Goal: Task Accomplishment & Management: Complete application form

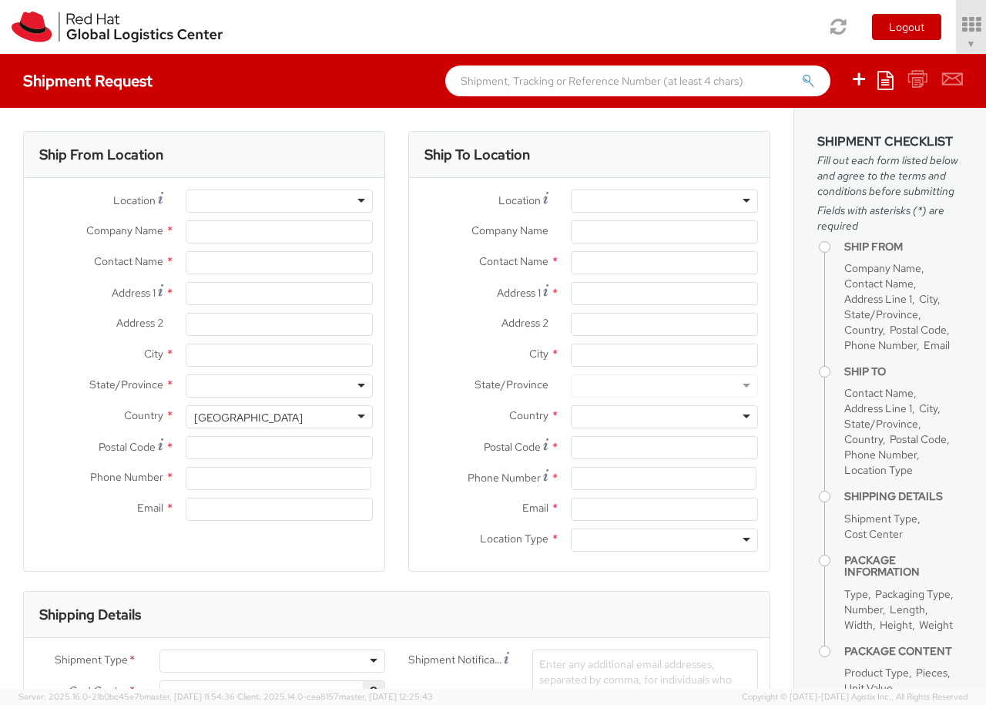
select select "850"
select select
type input "Red Hat Czech s.r.o."
type input "[PERSON_NAME]"
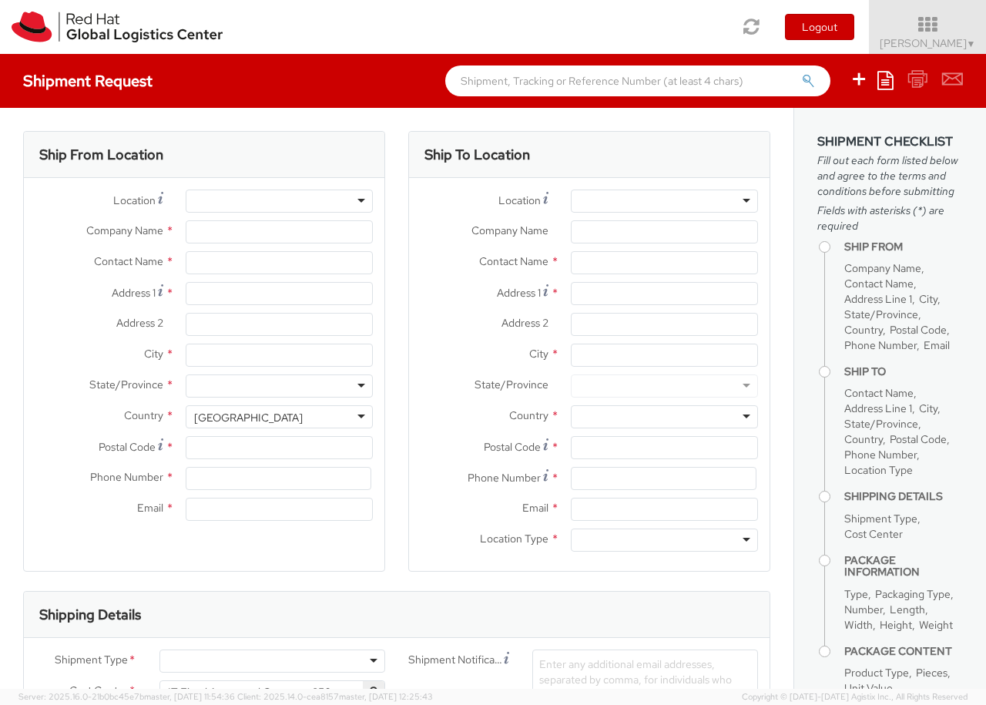
type input "Purkynova 647/111"
type input "[GEOGRAPHIC_DATA]"
type input "621 00"
type input "420 532 294 555"
type input "[EMAIL_ADDRESS][DOMAIN_NAME]"
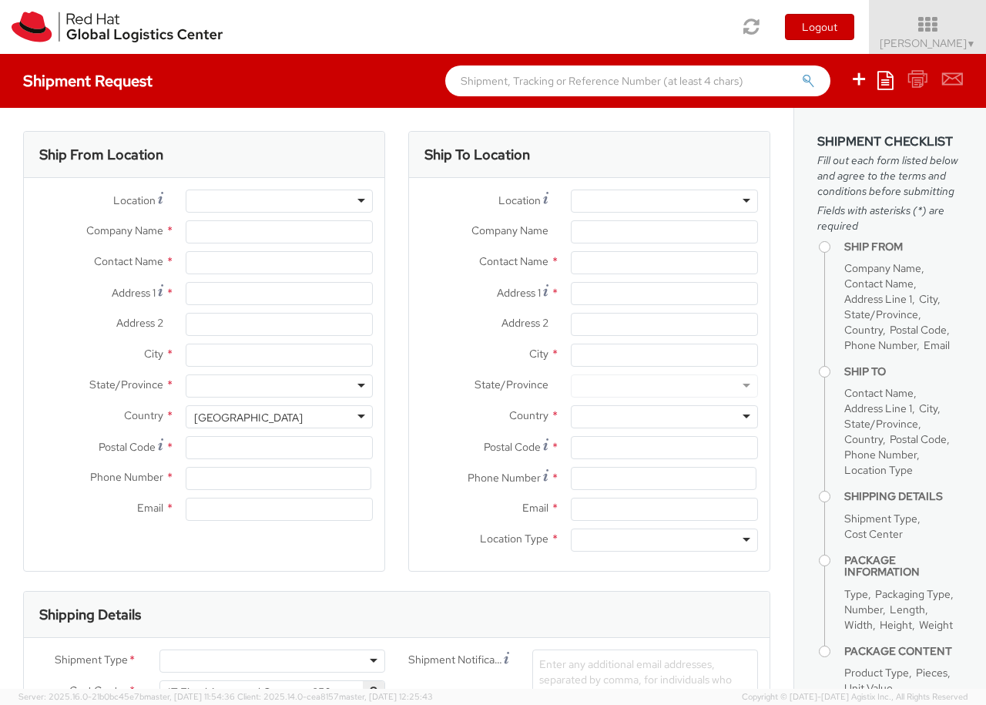
select select "CM"
select select "KGS"
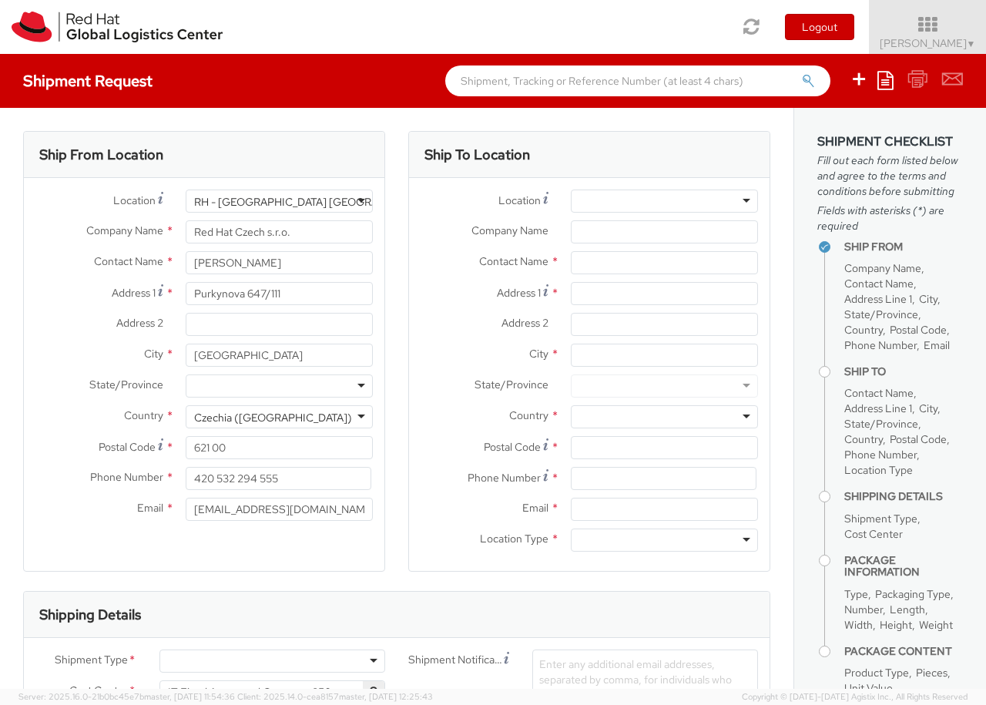
click at [272, 667] on div at bounding box center [273, 661] width 226 height 23
click at [664, 201] on div at bounding box center [664, 201] width 187 height 23
type input "[GEOGRAPHIC_DATA] [GEOGRAPHIC_DATA] - B"
type input "Red Hat Czech s.r.o."
type input "Purkynova 647/111"
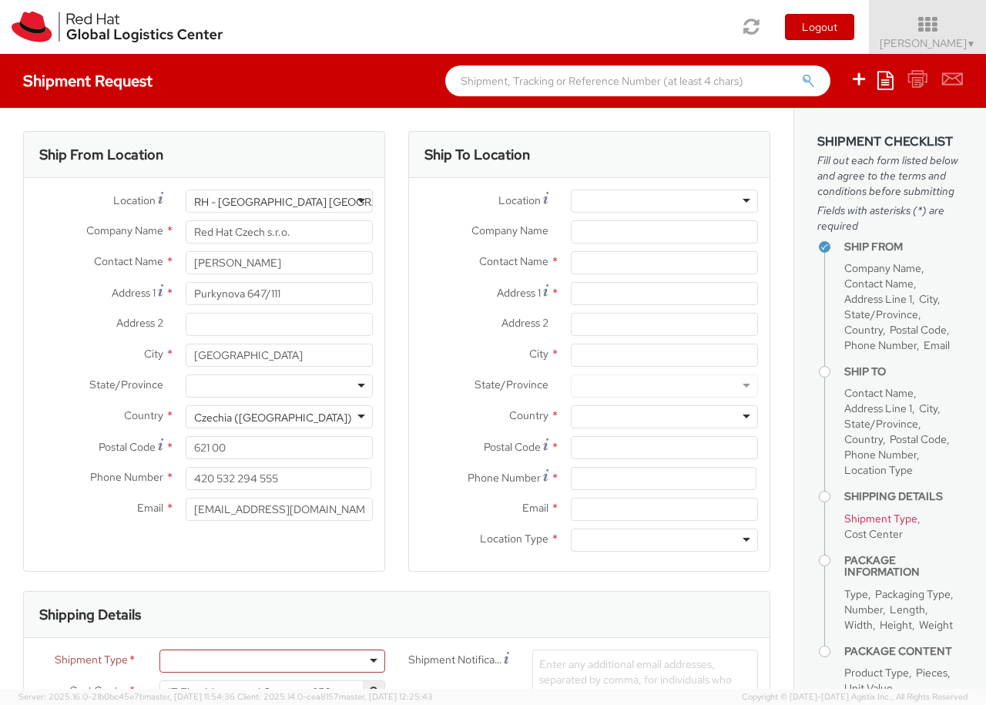
type input "[GEOGRAPHIC_DATA]"
type input "621 00"
type input "420 532 294 555"
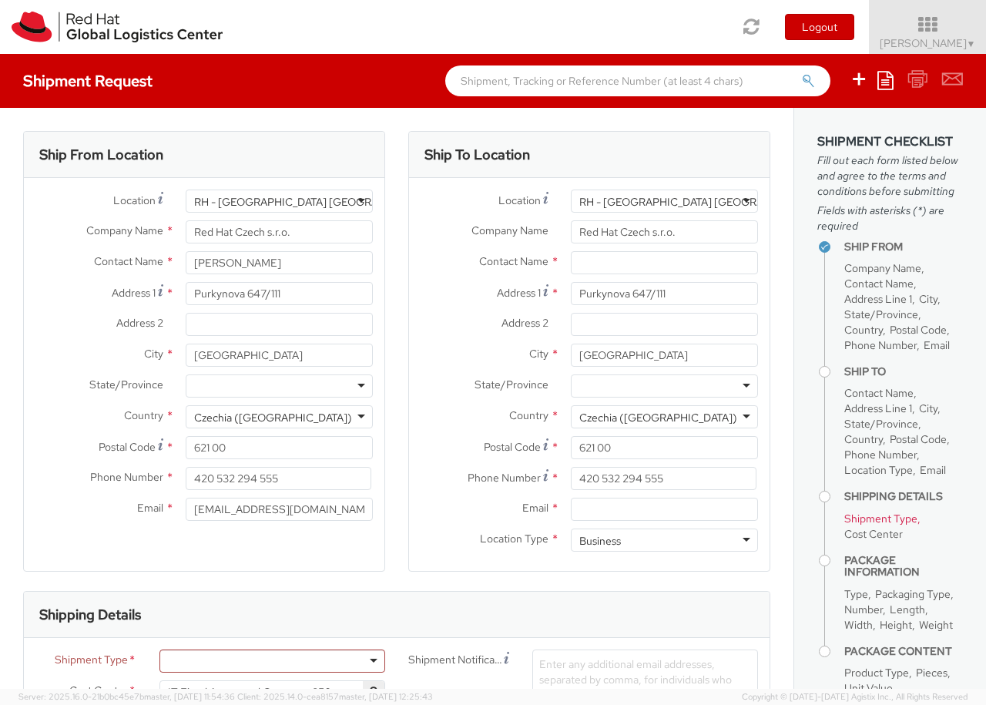
click at [664, 540] on div "Business" at bounding box center [664, 540] width 187 height 23
type input "[PERSON_NAME]"
type input "[EMAIL_ADDRESS][DOMAIN_NAME]"
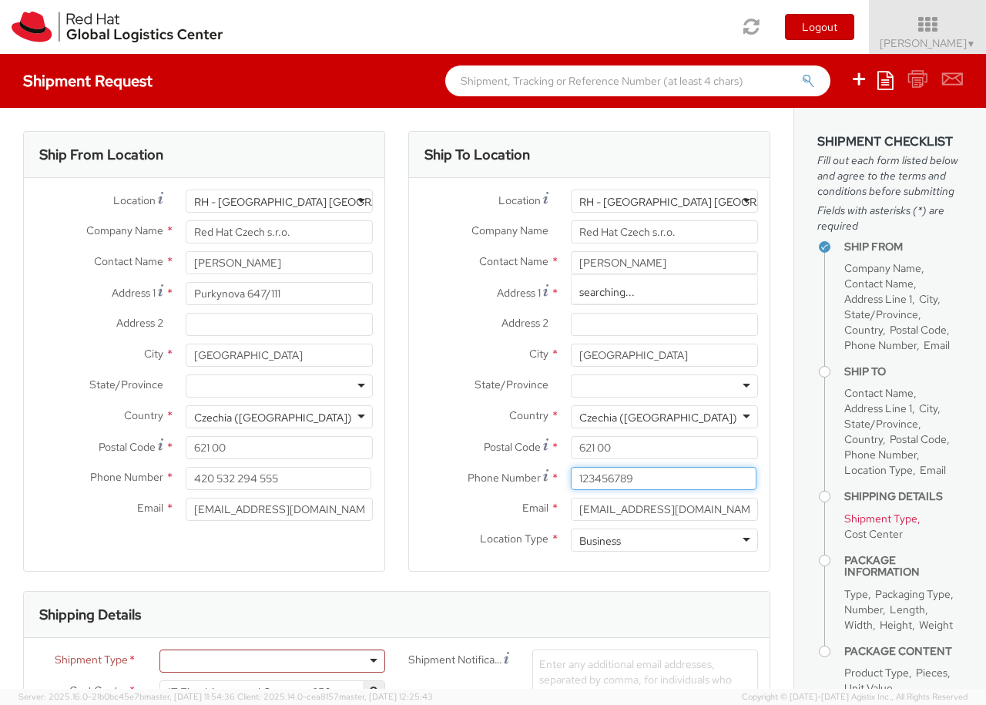
type input "123456789"
click at [272, 661] on div at bounding box center [273, 661] width 226 height 23
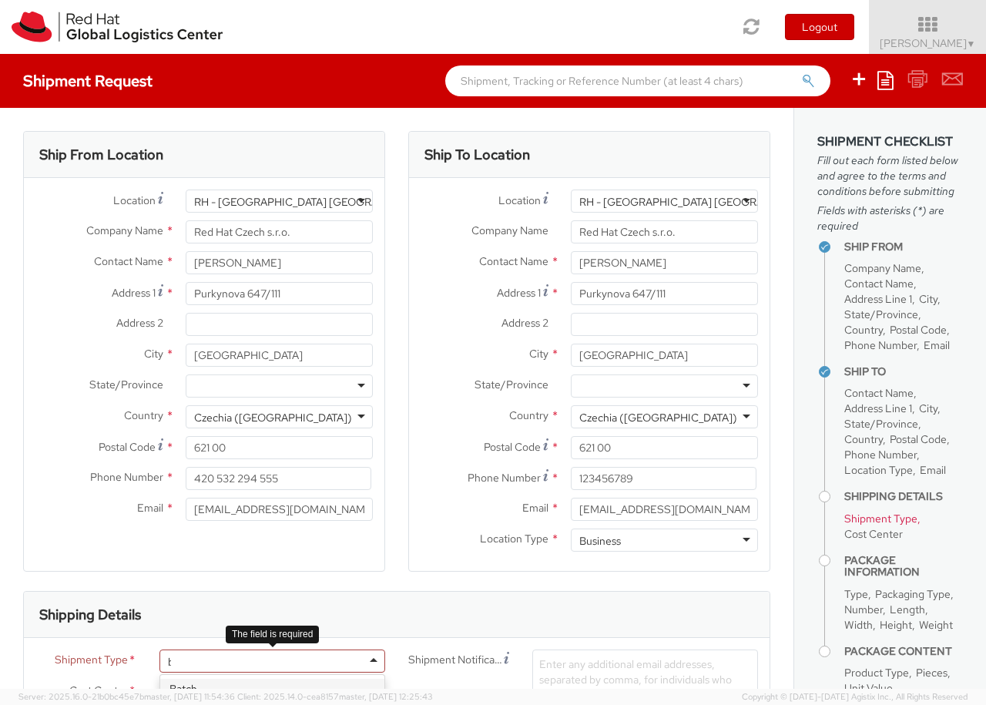
type input "bu"
type input "ref"
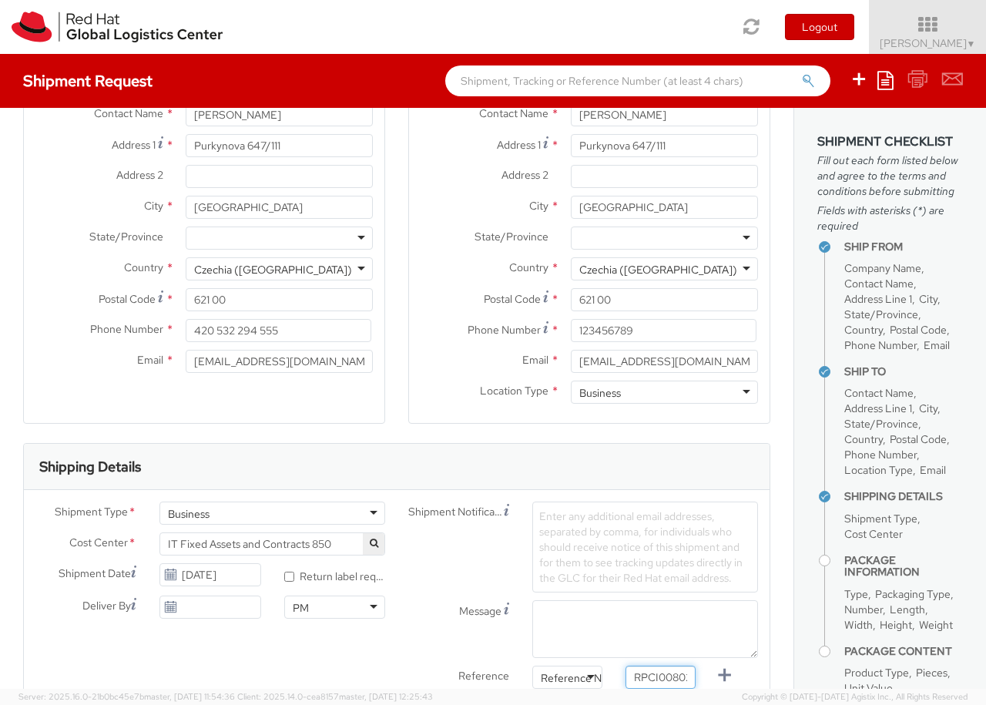
type input "RPCI0080248"
type input "[EMAIL_ADDRESS][DOMAIN_NAME]"
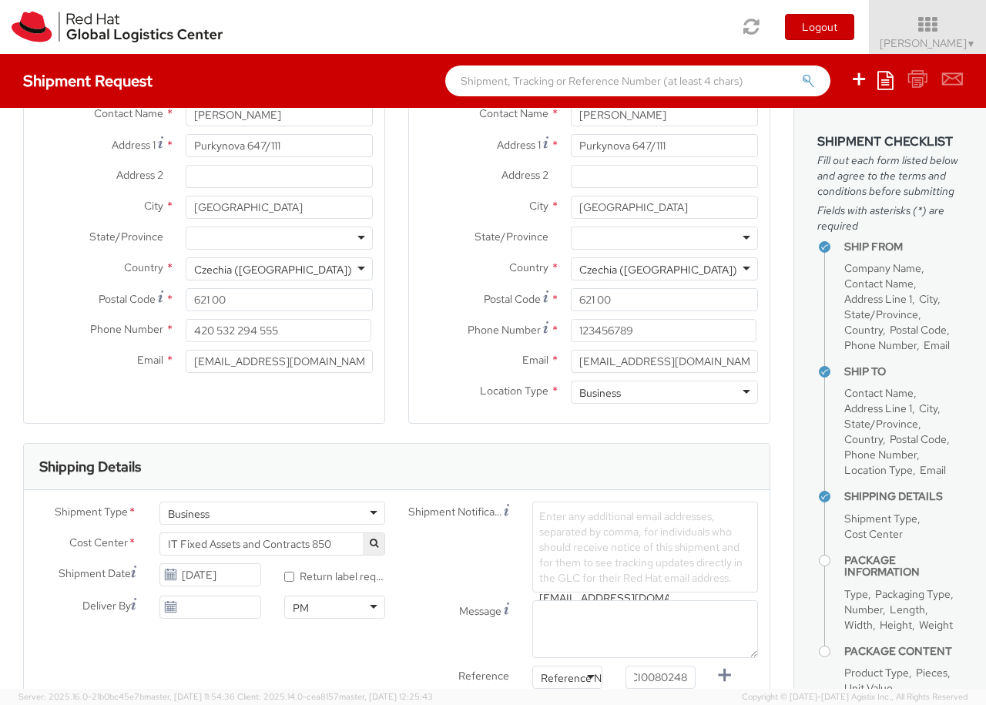
type input "[EMAIL_ADDRESS][DOMAIN_NAME]"
type input "lap"
select select "LAPTOP"
type input "your"
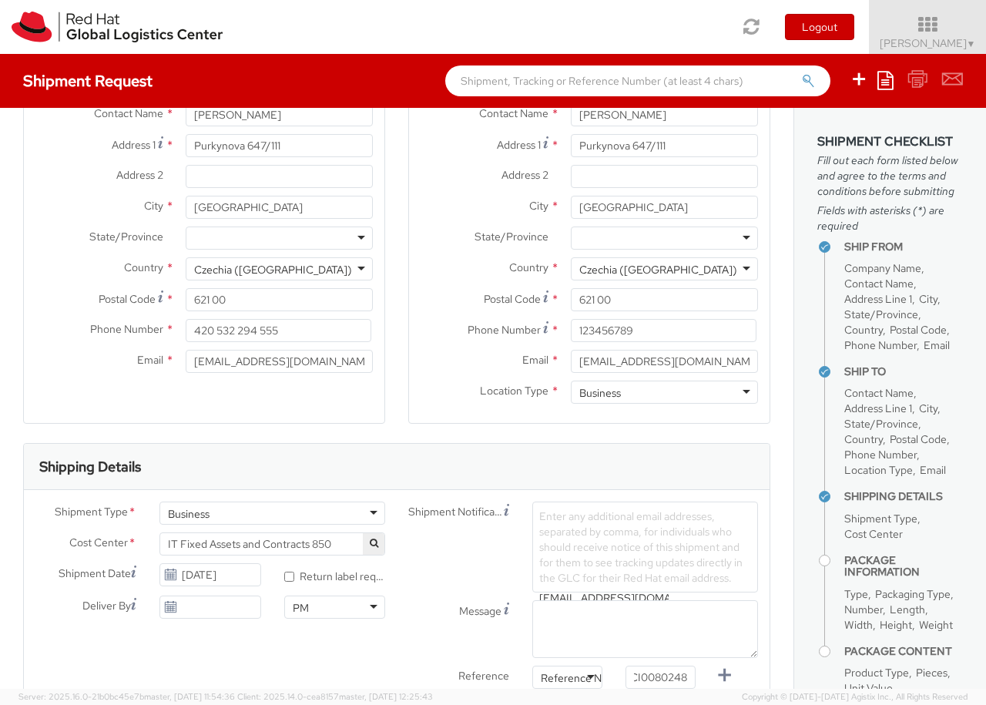
scroll to position [50, 0]
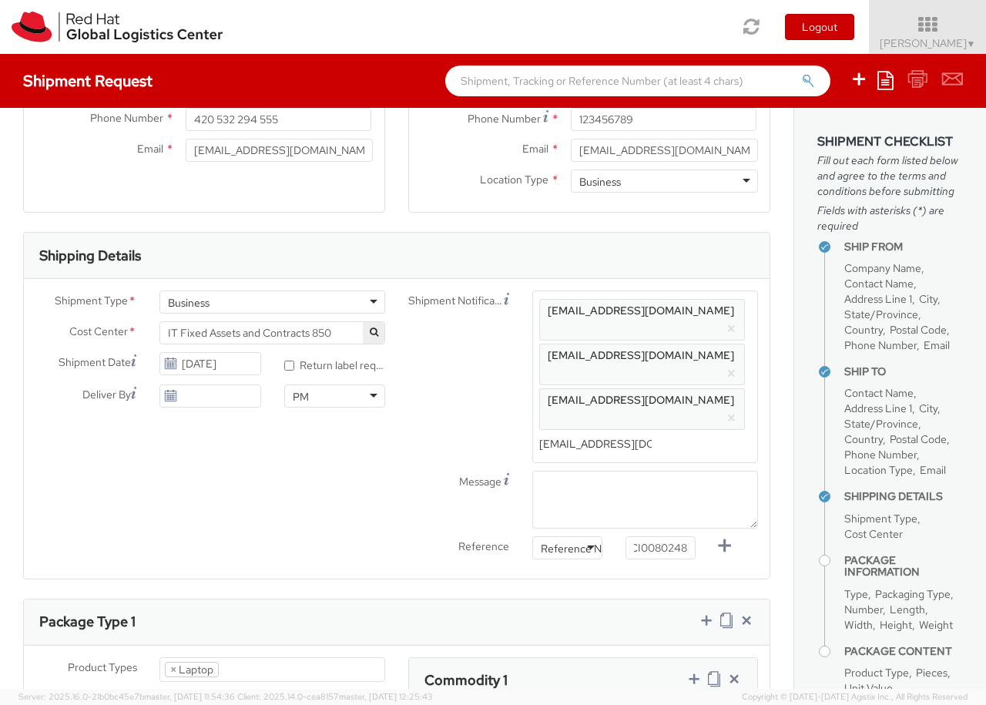
type input "1"
type input "50"
type input "30"
type input "20"
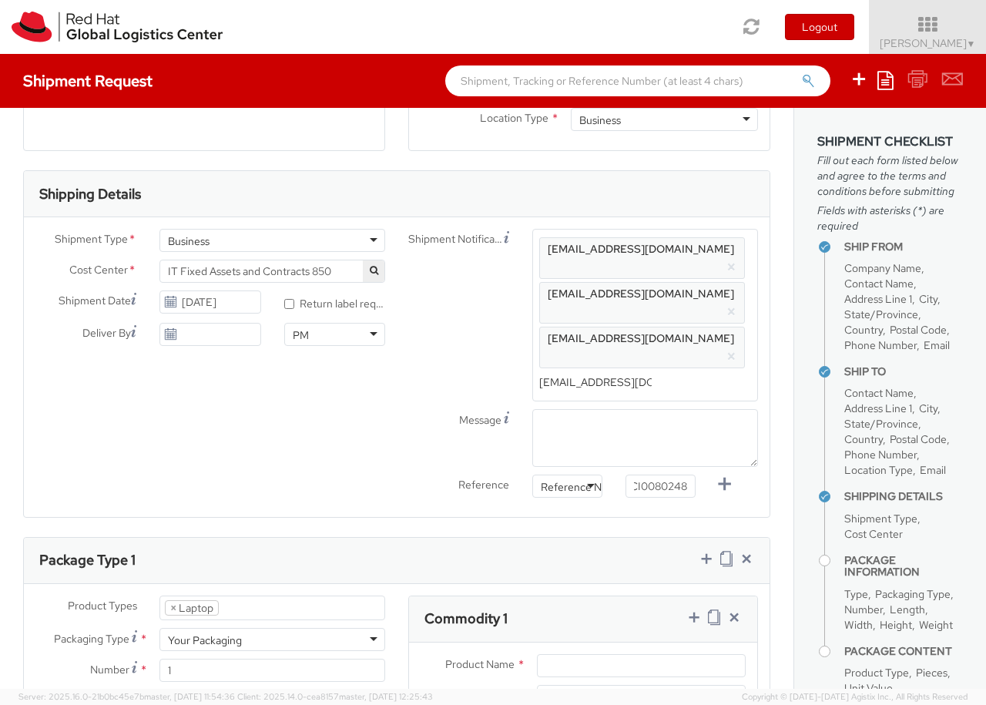
type input "3.8"
type input "Macbook Pro 14"
type input "2,480.40"
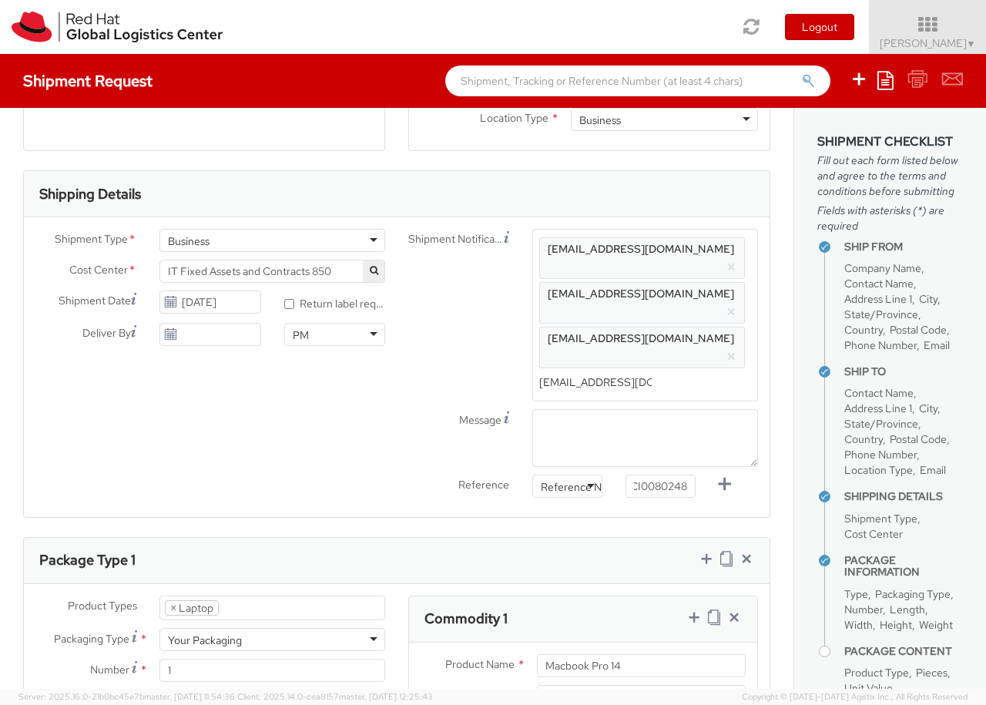
type input "EUR"
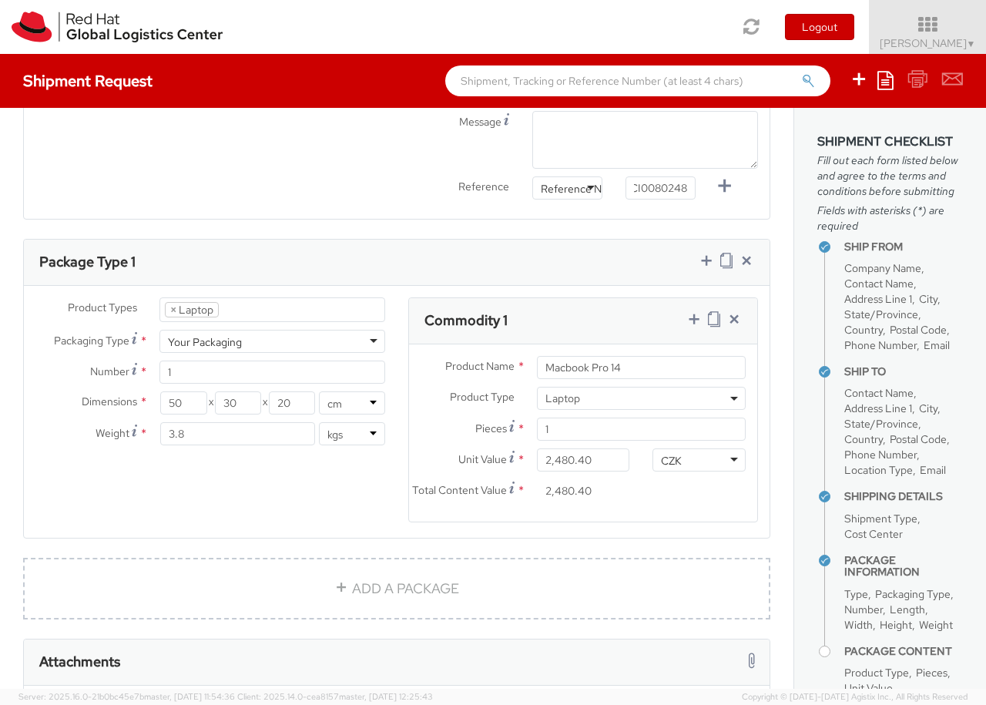
click at [694, 311] on icon at bounding box center [694, 318] width 15 height 15
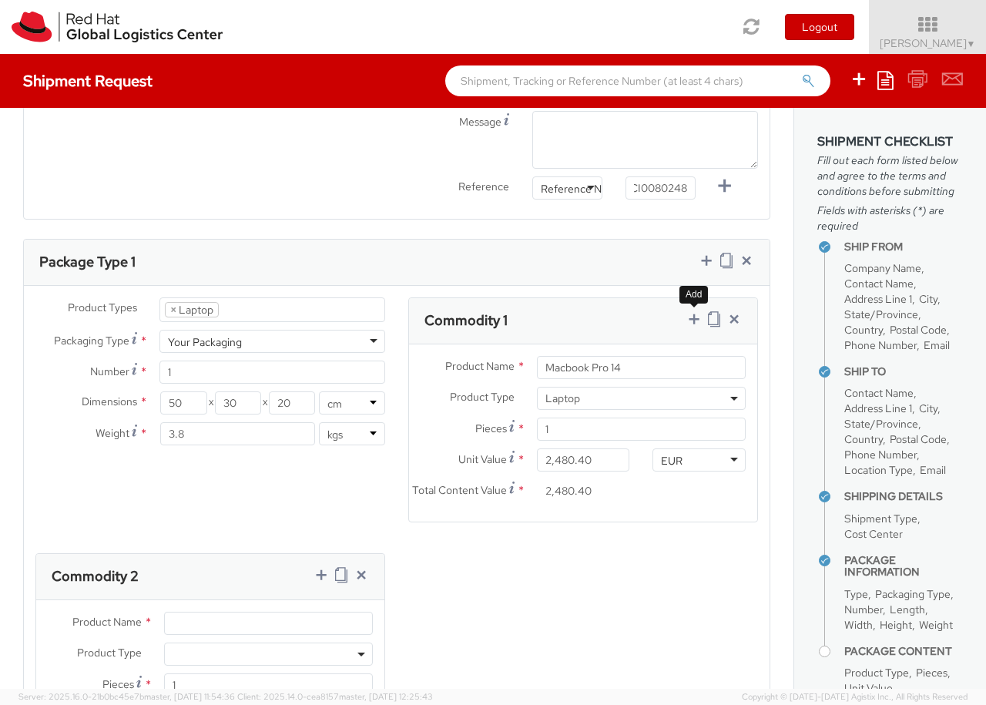
click at [268, 643] on span at bounding box center [268, 654] width 209 height 23
select select "DOC_STATION"
click at [210, 704] on input "Unit Value *" at bounding box center [210, 715] width 93 height 23
type input "59.94"
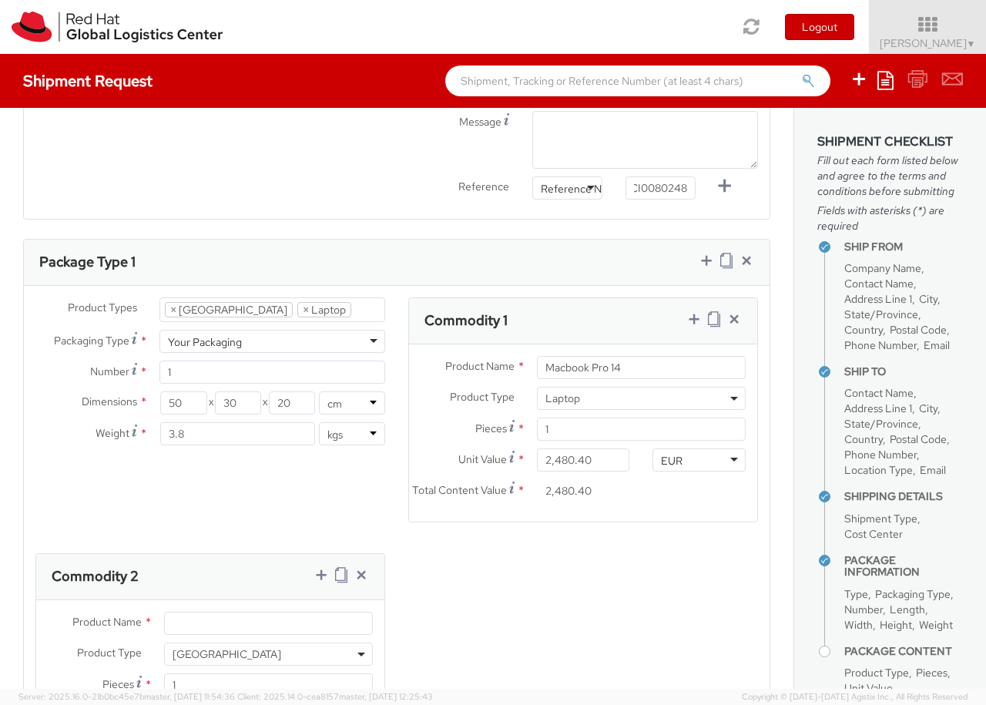
type input "59.94"
drag, startPoint x: 294, startPoint y: 577, endPoint x: 3, endPoint y: 579, distance: 291.3
click at [164, 612] on input "Belkin AVC008 USB-C 6IN1 Multiport Adapter" at bounding box center [268, 623] width 209 height 23
type input "Belkin AVC008 USB-C 6IN1 Multiport Adapter"
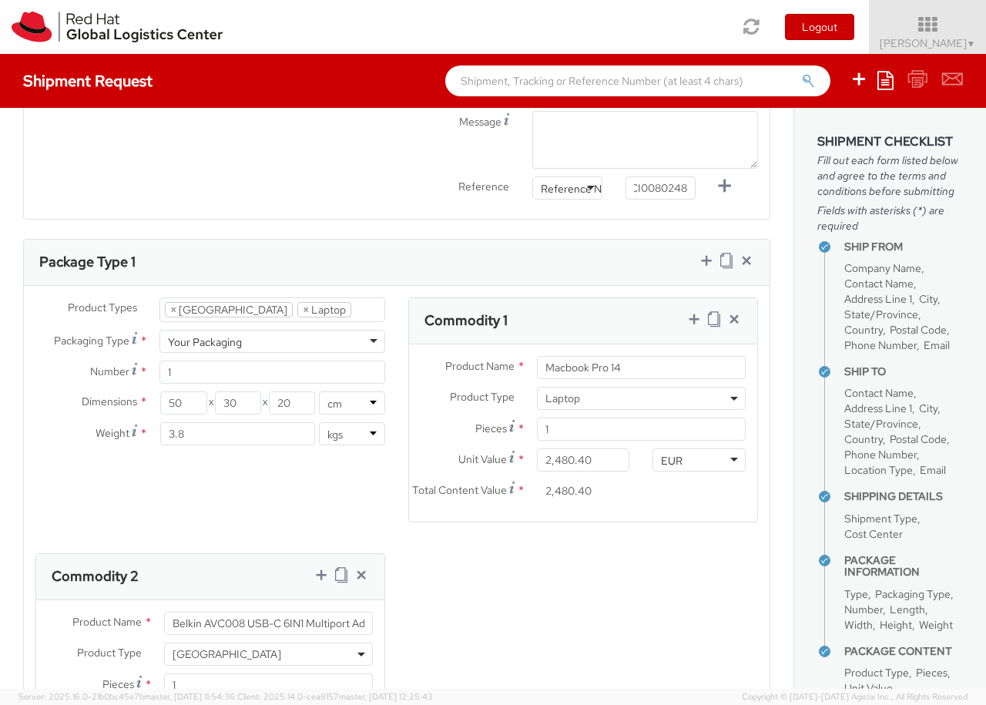
click at [514, 593] on div "Product Types * Documents Docking Station Laptop Monitor Other Hardware Server …" at bounding box center [397, 547] width 746 height 500
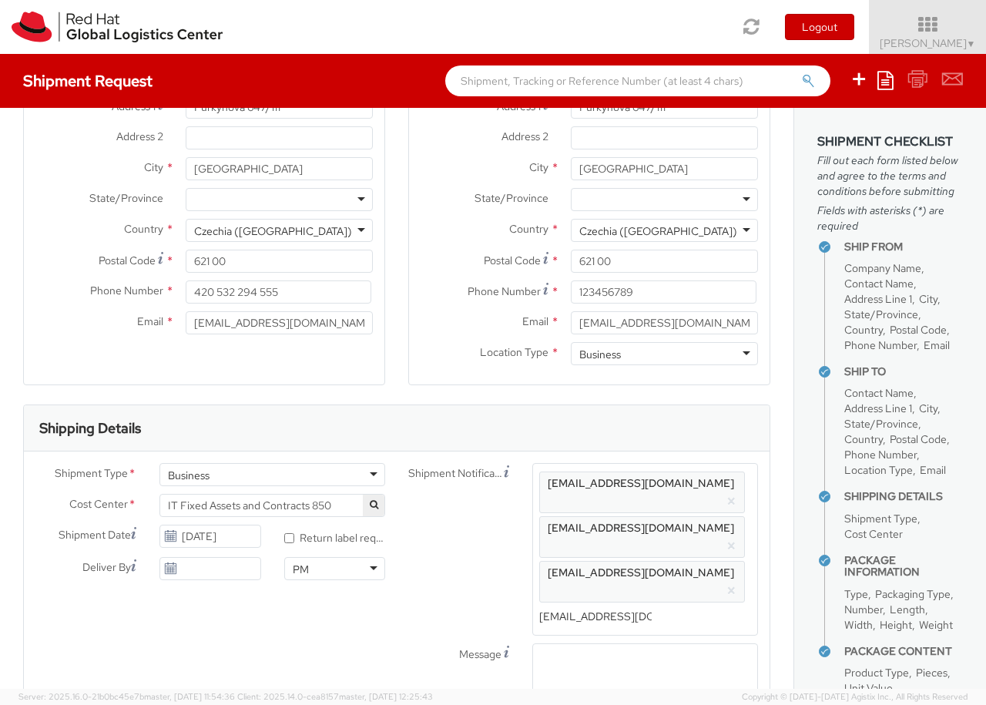
scroll to position [280, 0]
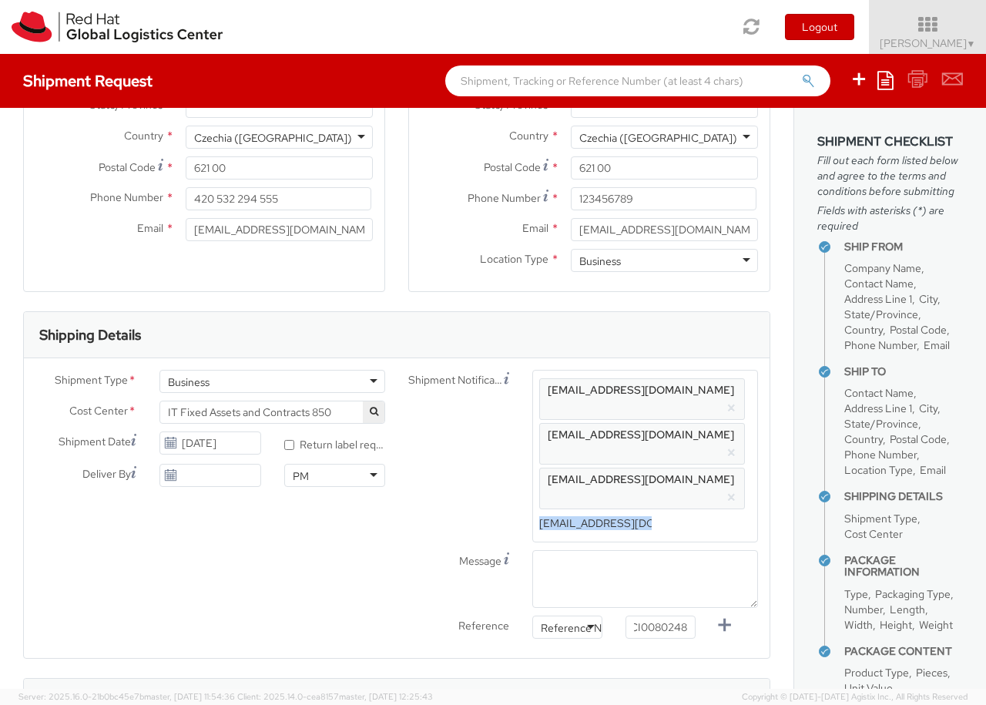
drag, startPoint x: 664, startPoint y: 472, endPoint x: 520, endPoint y: 461, distance: 144.6
click at [520, 461] on div "Shipment Notification Enter any additional email addresses, separated by comma,…" at bounding box center [583, 456] width 373 height 173
click at [688, 468] on ul "[EMAIL_ADDRESS][DOMAIN_NAME] × [EMAIL_ADDRESS][DOMAIN_NAME] × [EMAIL_ADDRESS][D…" at bounding box center [645, 456] width 212 height 159
click at [653, 471] on ul "[EMAIL_ADDRESS][DOMAIN_NAME] × [EMAIL_ADDRESS][DOMAIN_NAME] × [EMAIL_ADDRESS][D…" at bounding box center [645, 456] width 212 height 159
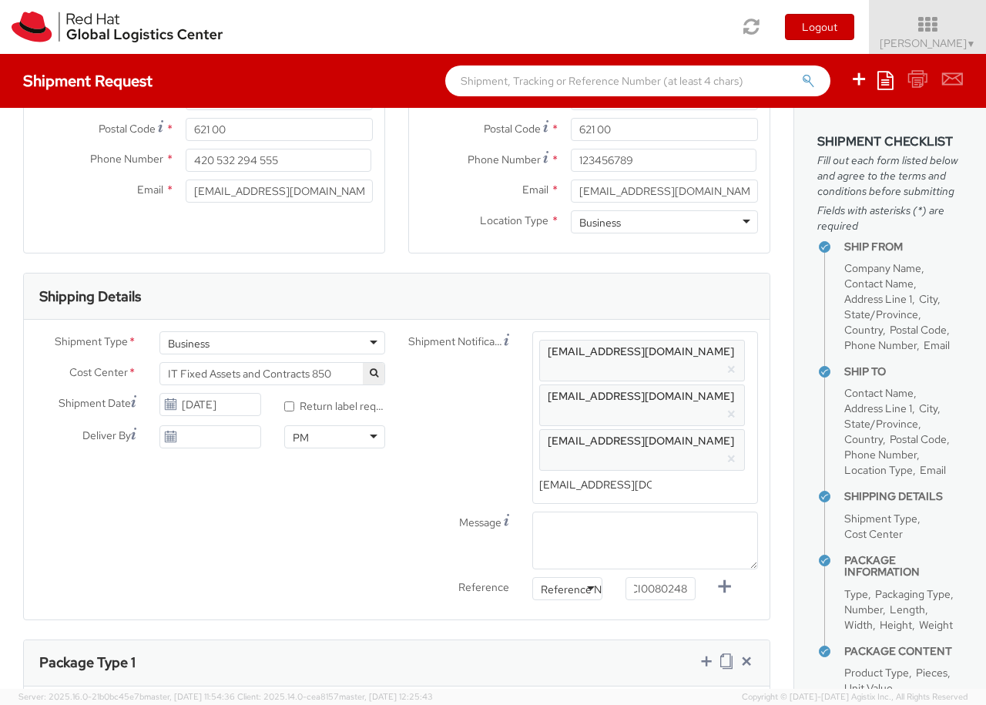
scroll to position [368, 0]
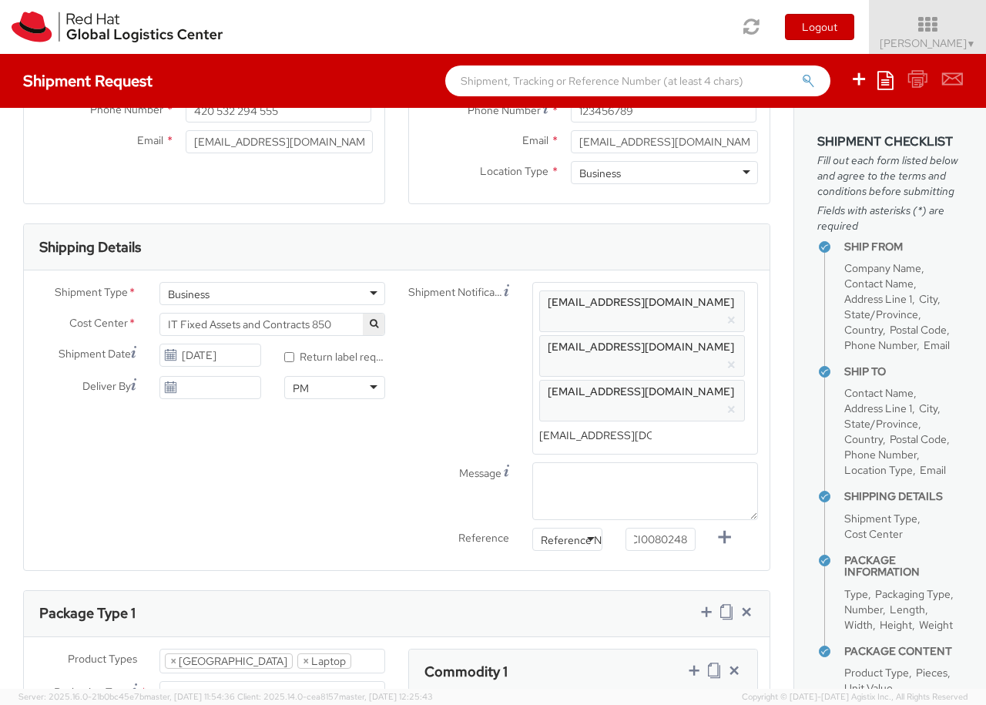
click at [656, 378] on ul "[EMAIL_ADDRESS][DOMAIN_NAME] × [EMAIL_ADDRESS][DOMAIN_NAME] × [EMAIL_ADDRESS][D…" at bounding box center [645, 368] width 212 height 159
click at [623, 425] on input "[EMAIL_ADDRESS][DOMAIN_NAME]" at bounding box center [595, 436] width 113 height 22
click at [638, 425] on input "[EMAIL_ADDRESS][DOMAIN_NAME]" at bounding box center [595, 436] width 113 height 22
type input "g"
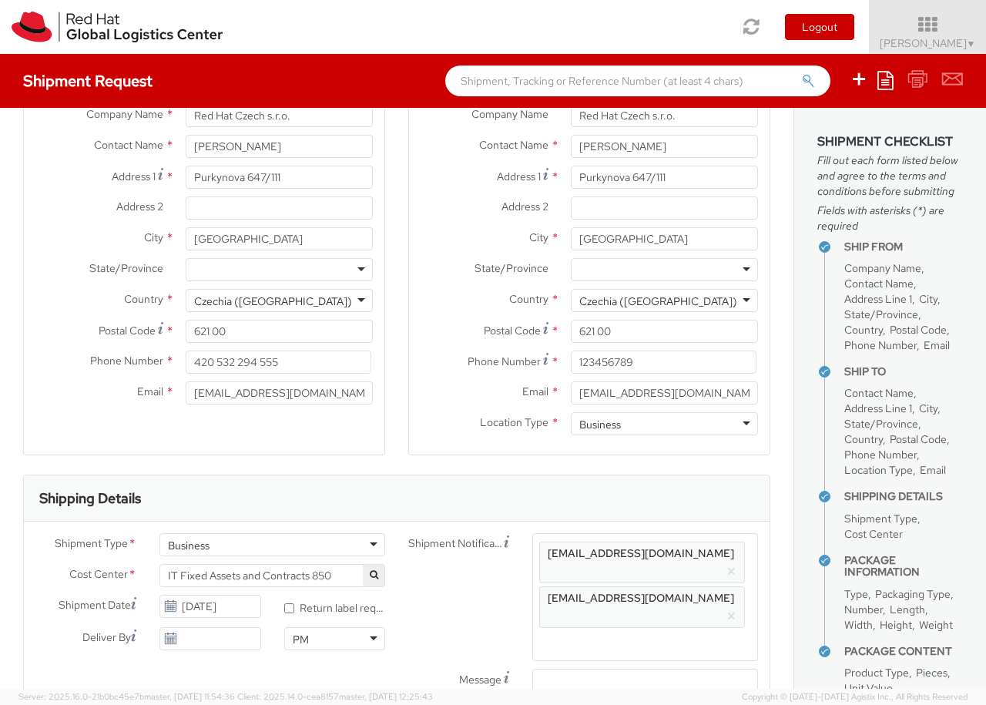
scroll to position [543, 0]
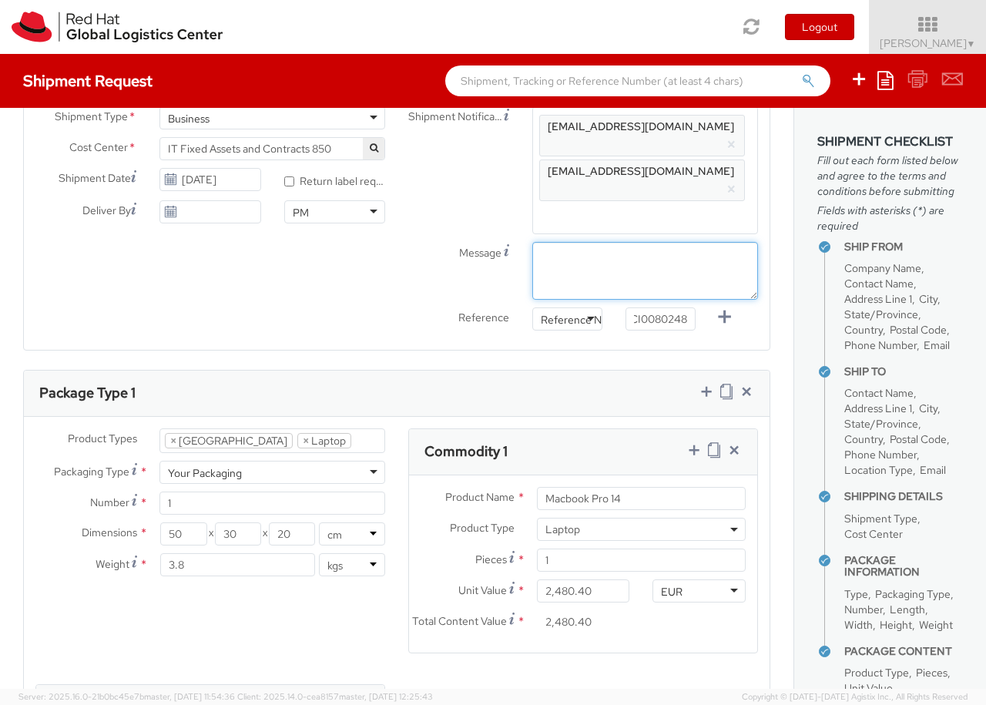
click at [559, 242] on textarea "Message" at bounding box center [645, 271] width 226 height 58
type textarea "TEST"
click at [488, 242] on div "Message TEST" at bounding box center [583, 271] width 373 height 58
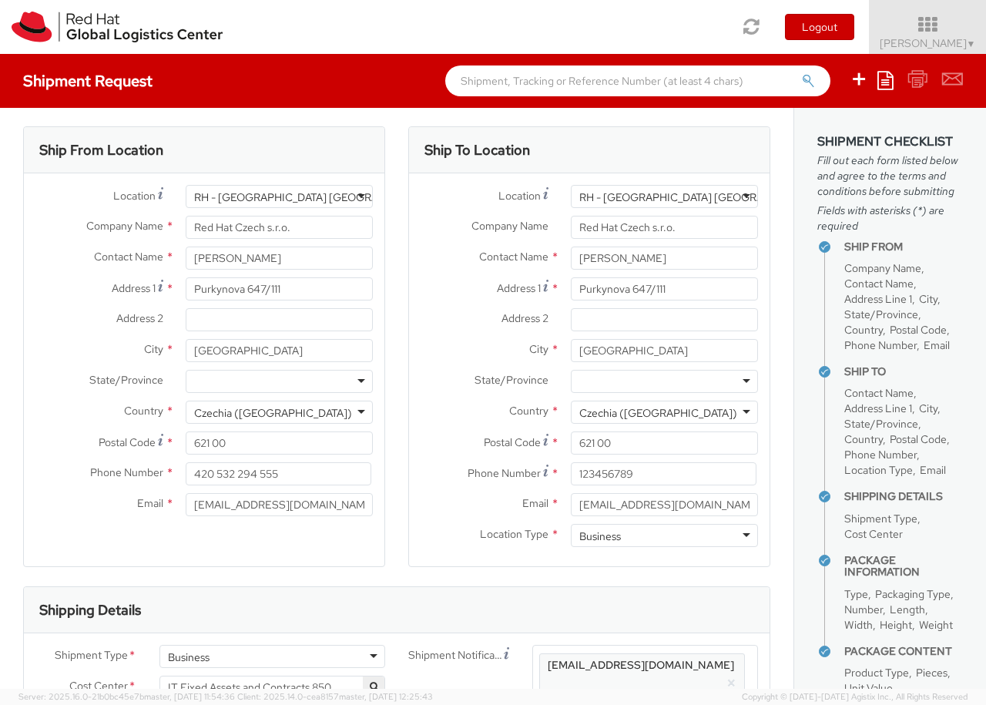
scroll to position [0, 0]
